Goal: Information Seeking & Learning: Find specific page/section

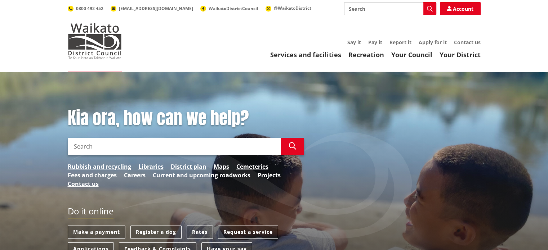
click at [174, 142] on input "Search" at bounding box center [174, 146] width 213 height 17
click at [290, 142] on button "Search" at bounding box center [292, 146] width 23 height 17
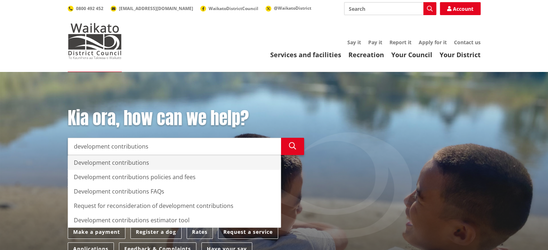
click at [116, 163] on div "Development contributions" at bounding box center [174, 163] width 213 height 14
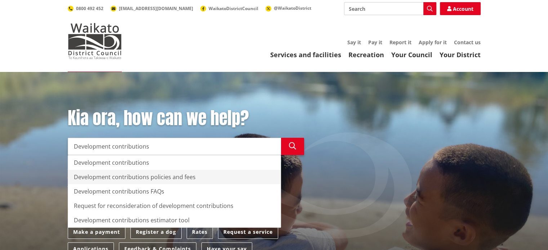
click at [150, 178] on div "Development contributions policies and fees" at bounding box center [174, 177] width 213 height 14
type input "Development contributions policies and fees"
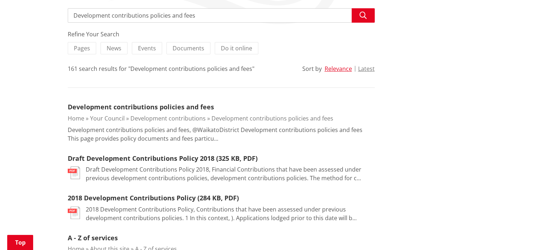
scroll to position [141, 0]
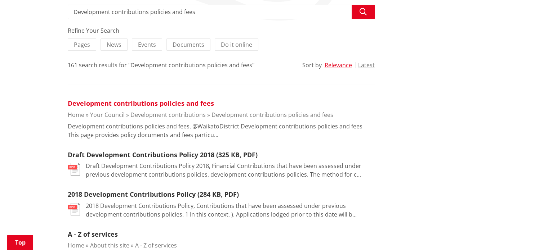
click at [141, 99] on link "Development contributions policies and fees" at bounding box center [141, 103] width 146 height 9
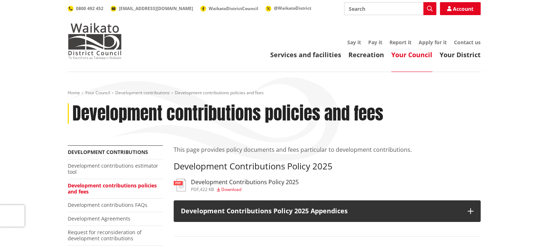
click at [217, 180] on h3 "Development Contributions Policy 2025" at bounding box center [245, 182] width 108 height 7
